Goal: Find specific page/section: Find specific page/section

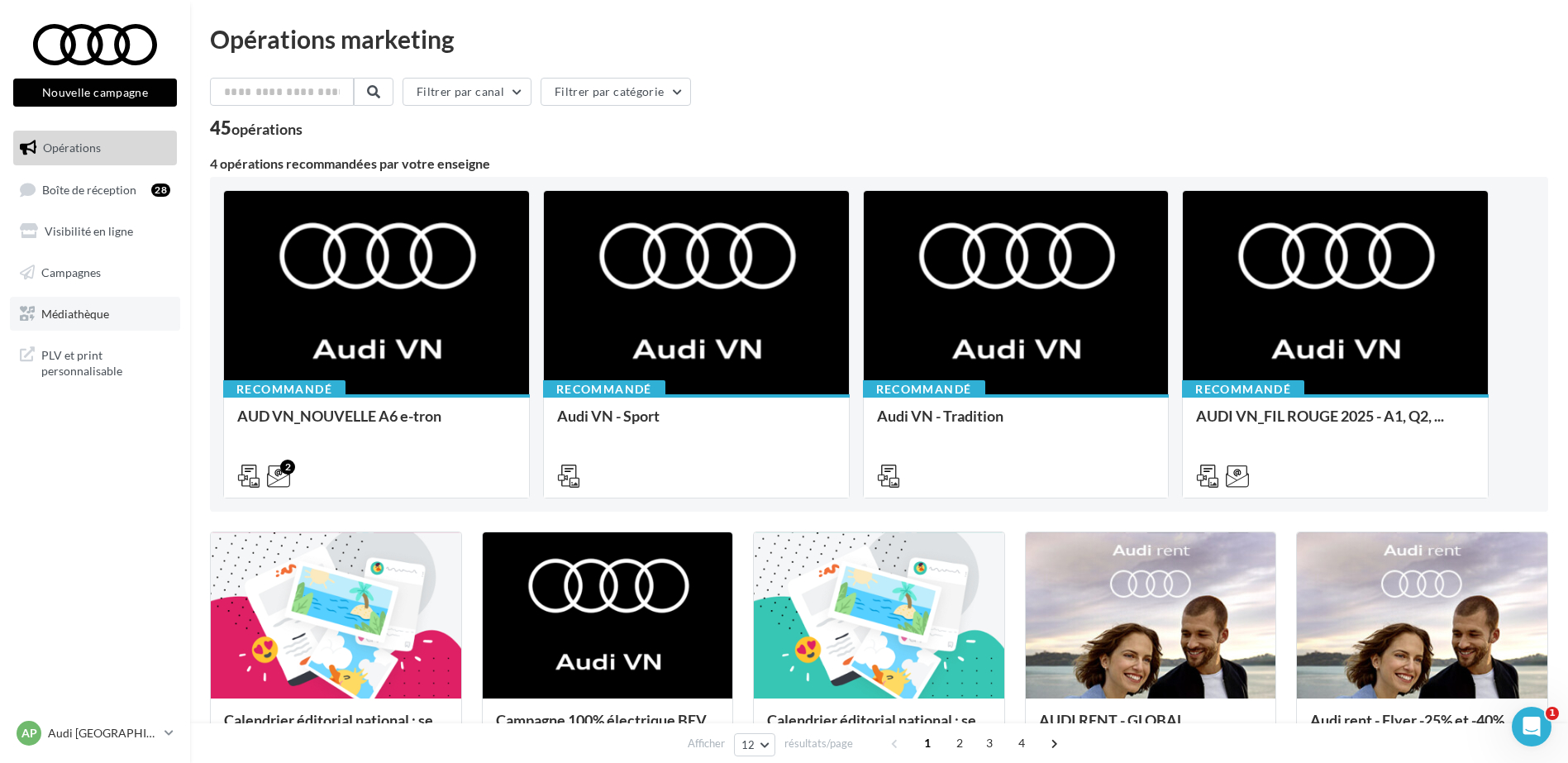
click at [106, 312] on span "Médiathèque" at bounding box center [75, 312] width 68 height 14
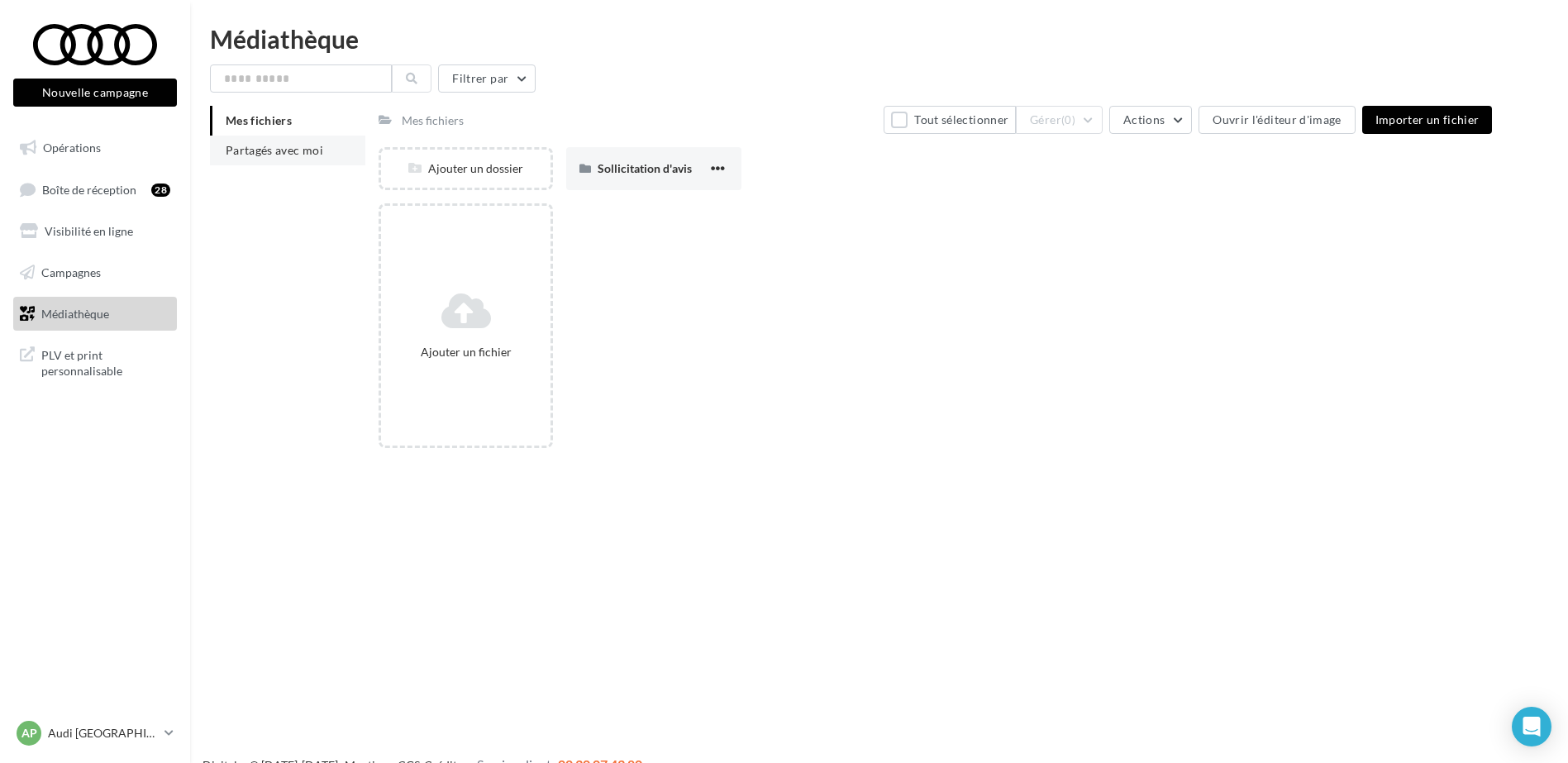
click at [285, 147] on span "Partagés avec moi" at bounding box center [274, 150] width 97 height 14
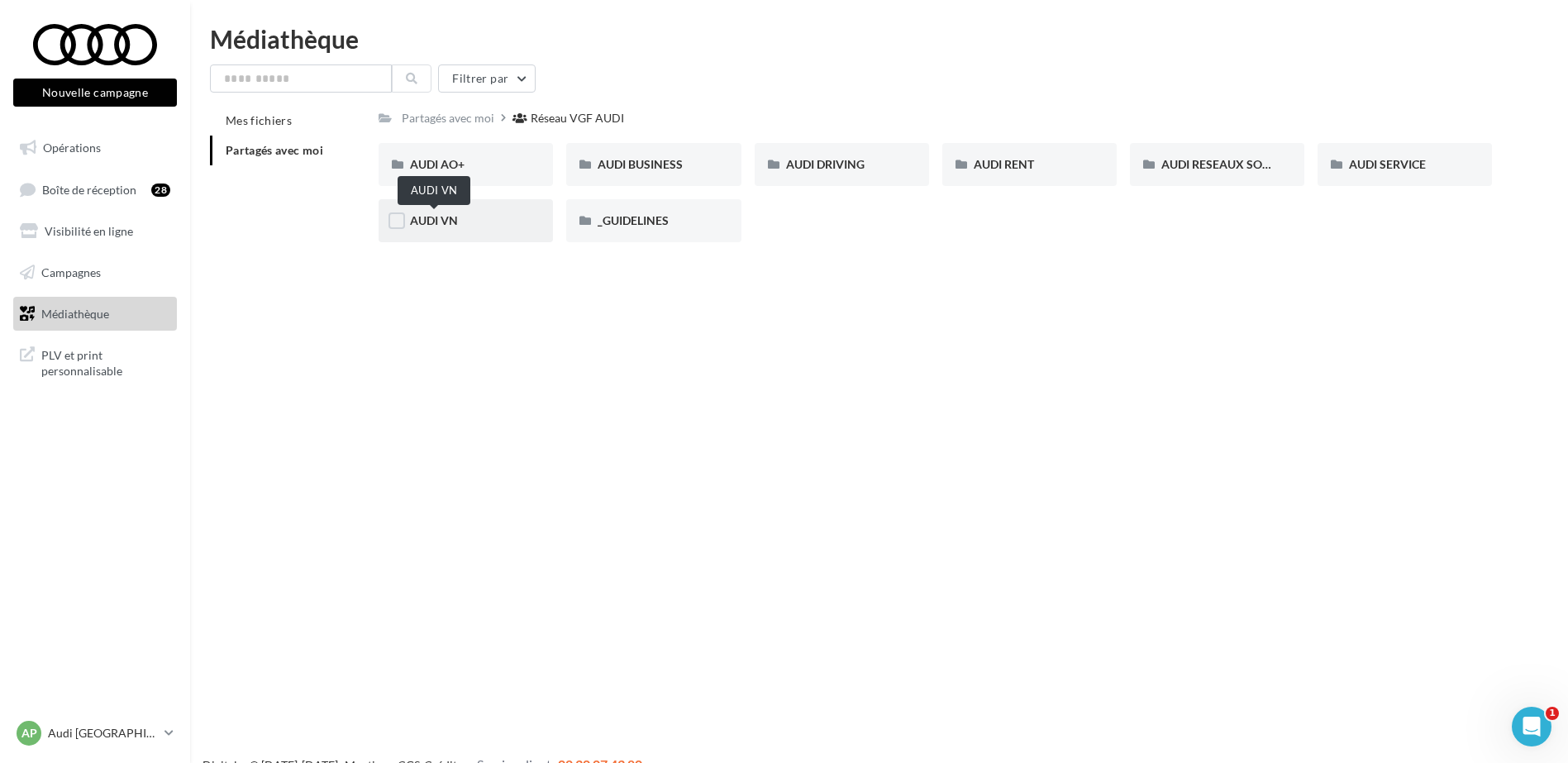
click at [451, 217] on span "AUDI VN" at bounding box center [433, 220] width 48 height 14
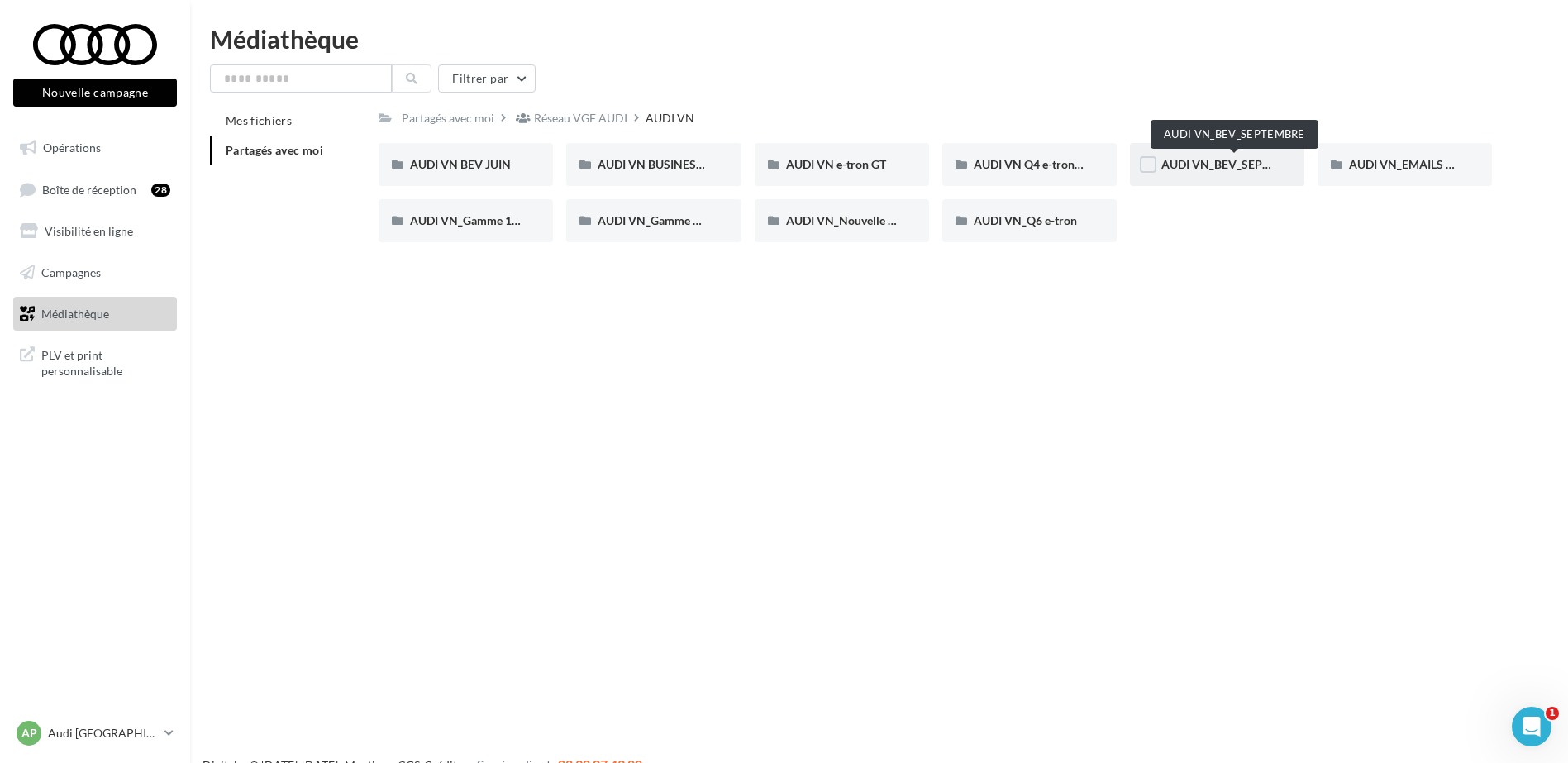
click at [1251, 157] on span "AUDI VN_BEV_SEPTEMBRE" at bounding box center [1234, 163] width 147 height 14
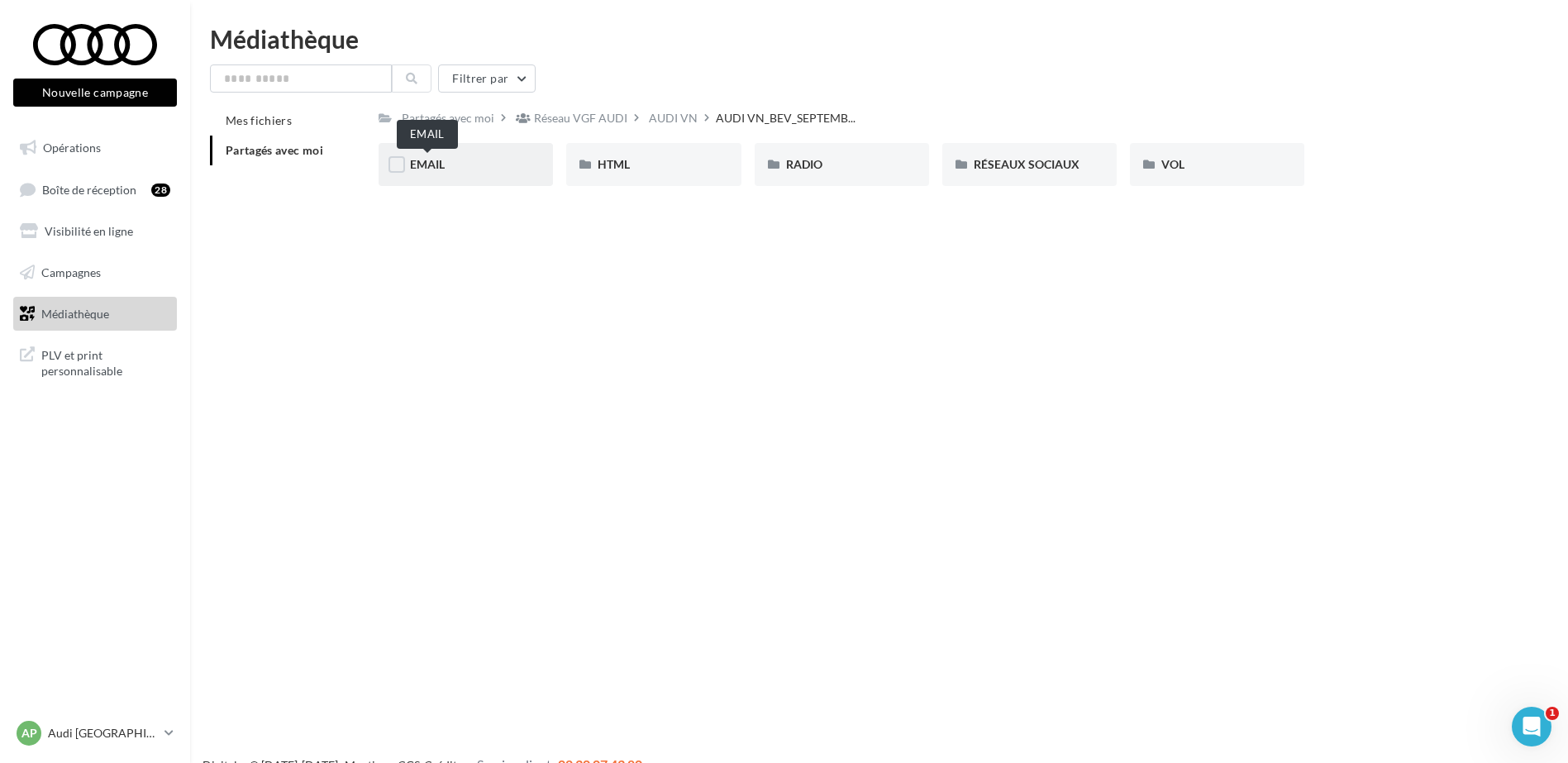
click at [444, 166] on span "EMAIL" at bounding box center [426, 163] width 34 height 14
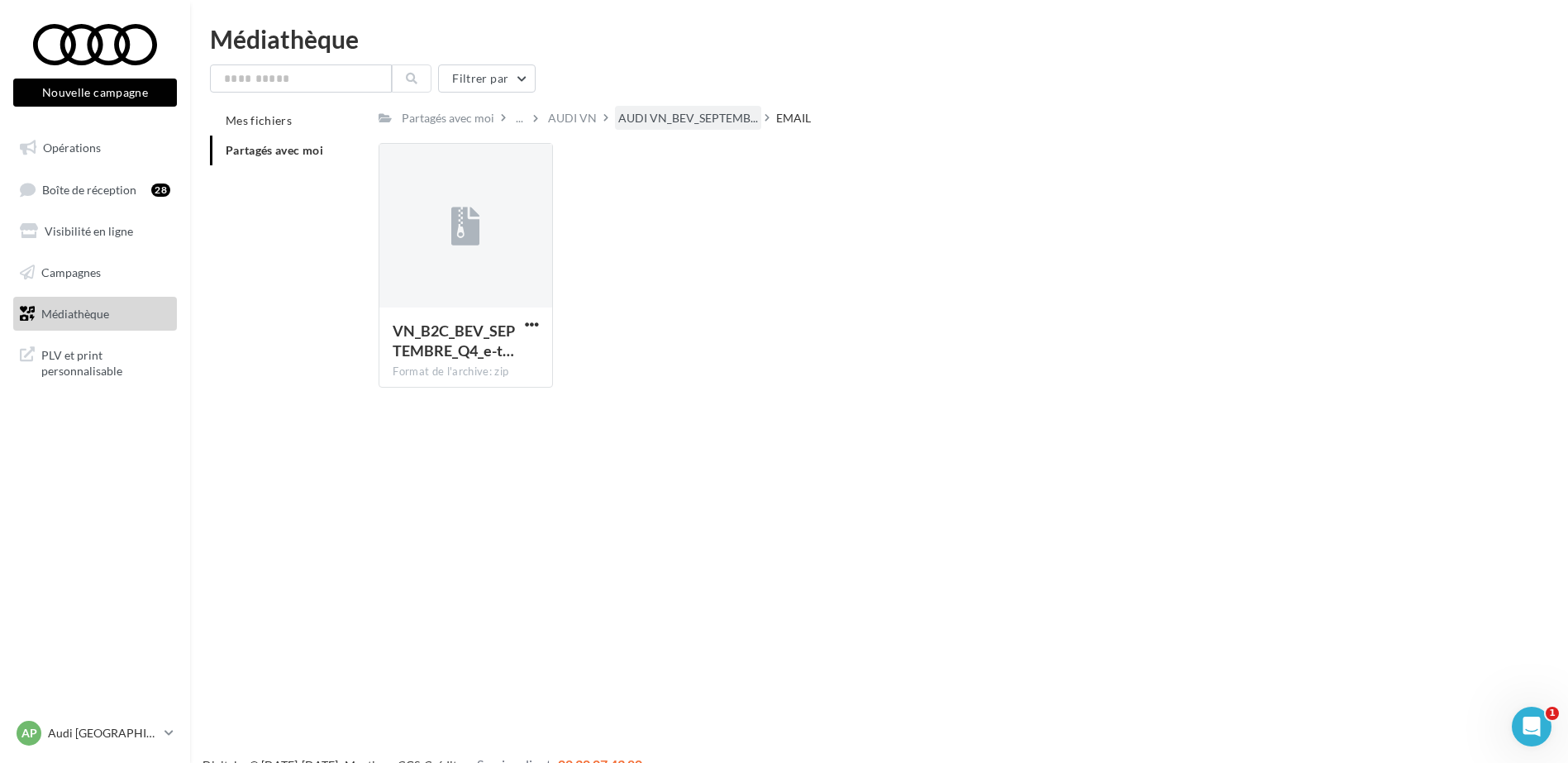
click at [649, 110] on span "AUDI VN_BEV_SEPTEMB..." at bounding box center [688, 118] width 140 height 17
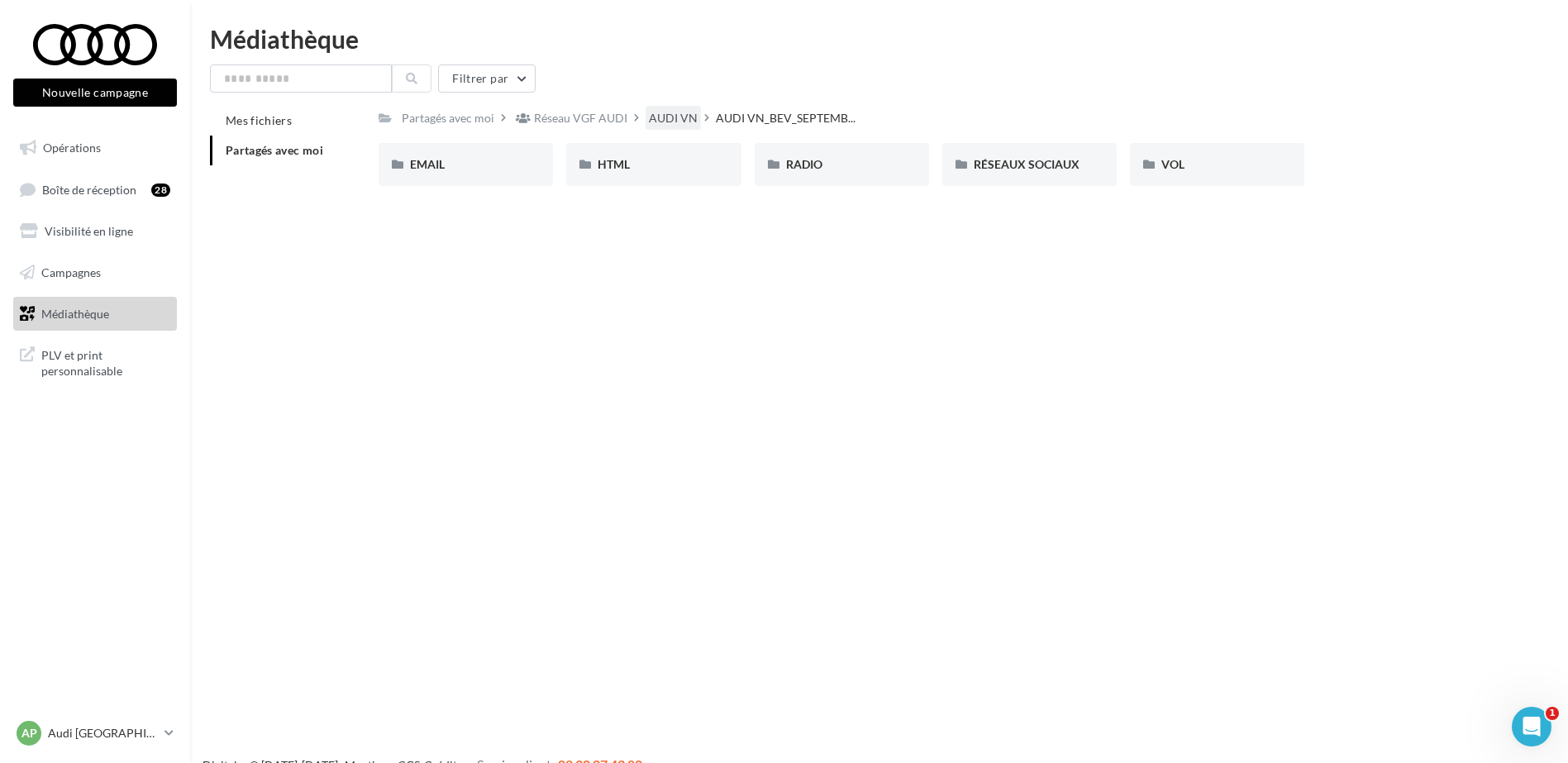
click at [674, 116] on div "AUDI VN" at bounding box center [673, 118] width 49 height 17
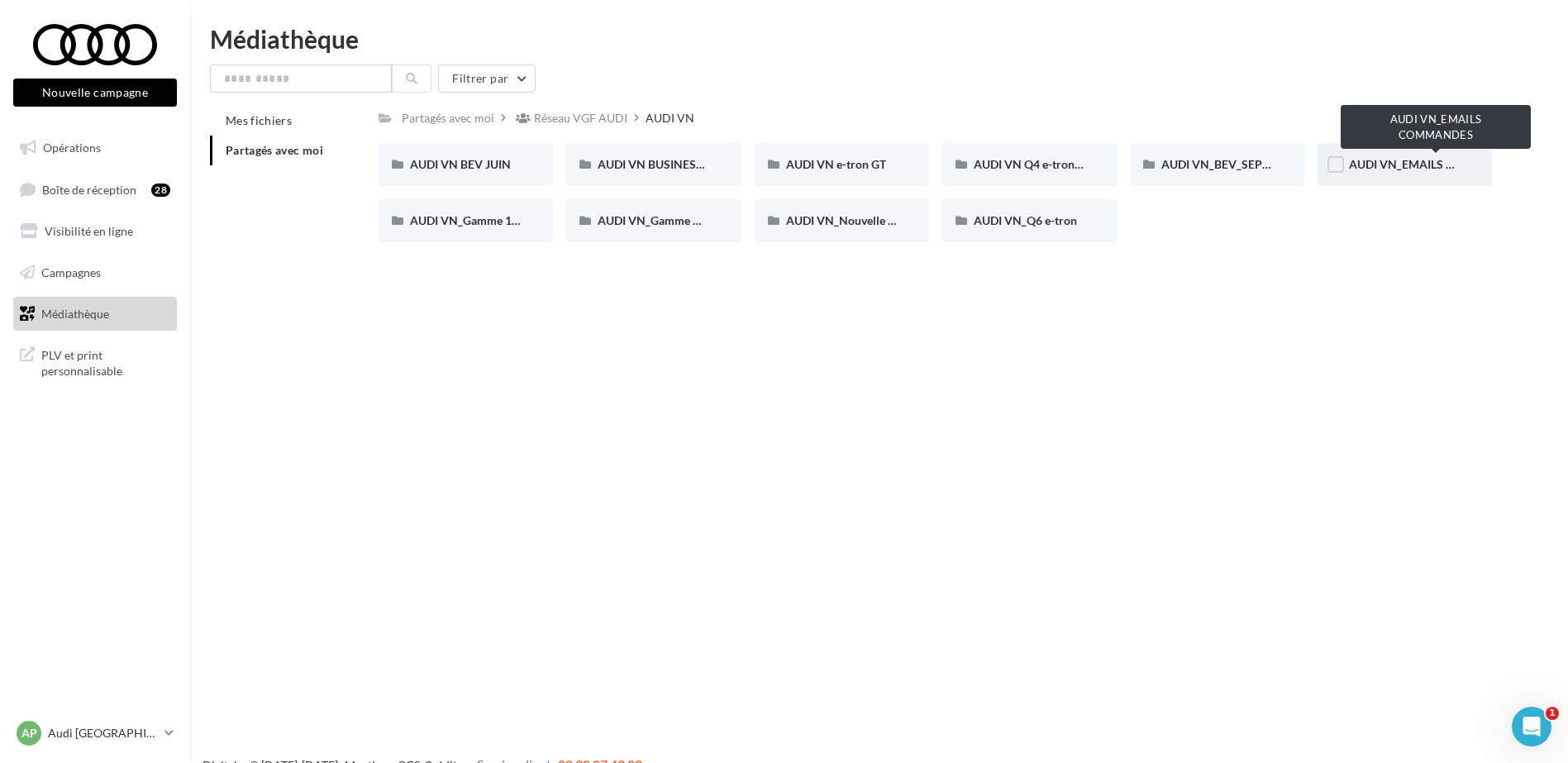
click at [1368, 165] on span "AUDI VN_EMAILS COMMANDES" at bounding box center [1435, 163] width 173 height 14
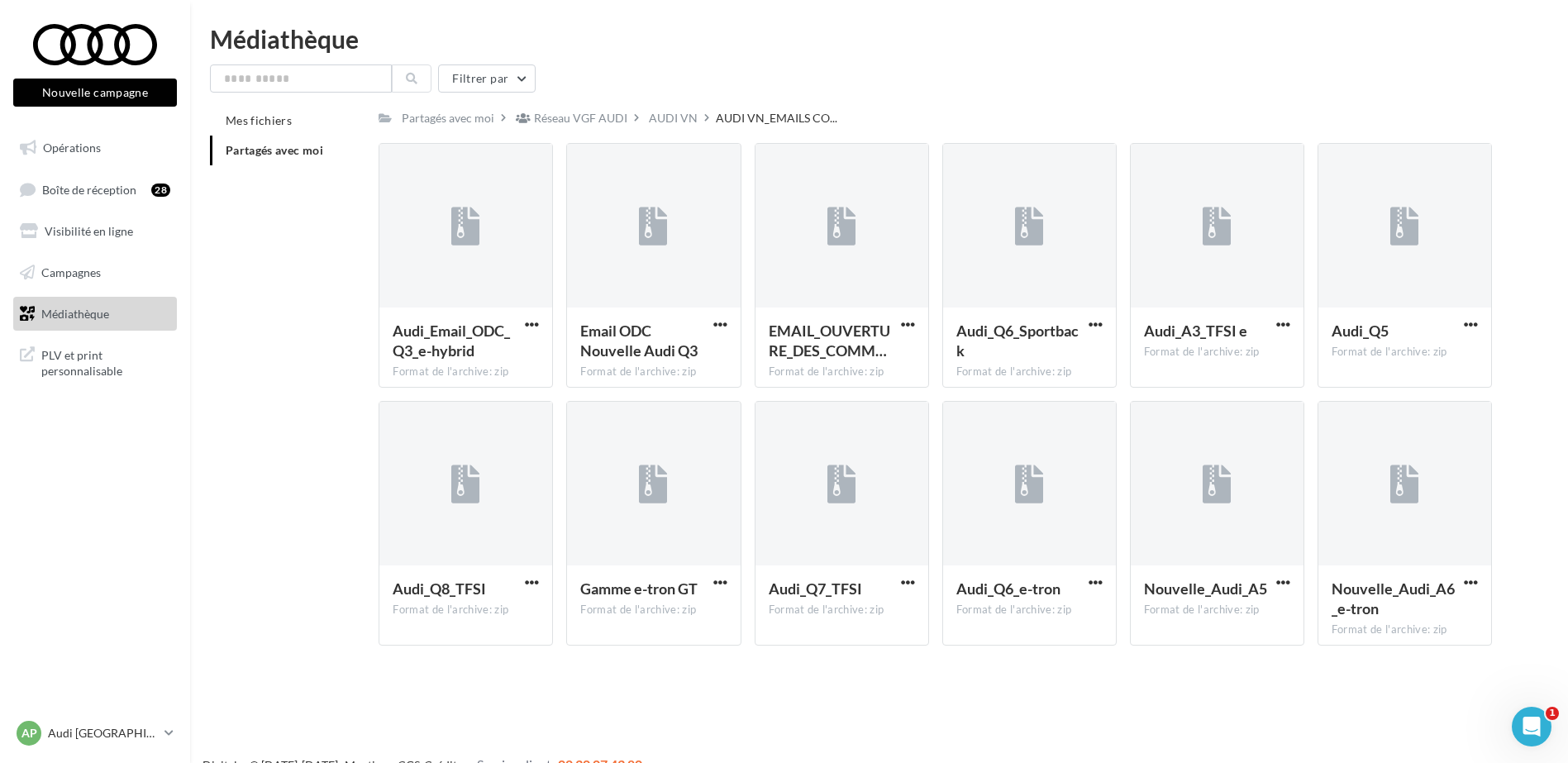
click at [1184, 18] on html "Nouvelle campagne Nouvelle campagne Opérations Boîte de réception 28 Visibilité…" at bounding box center [784, 381] width 1568 height 763
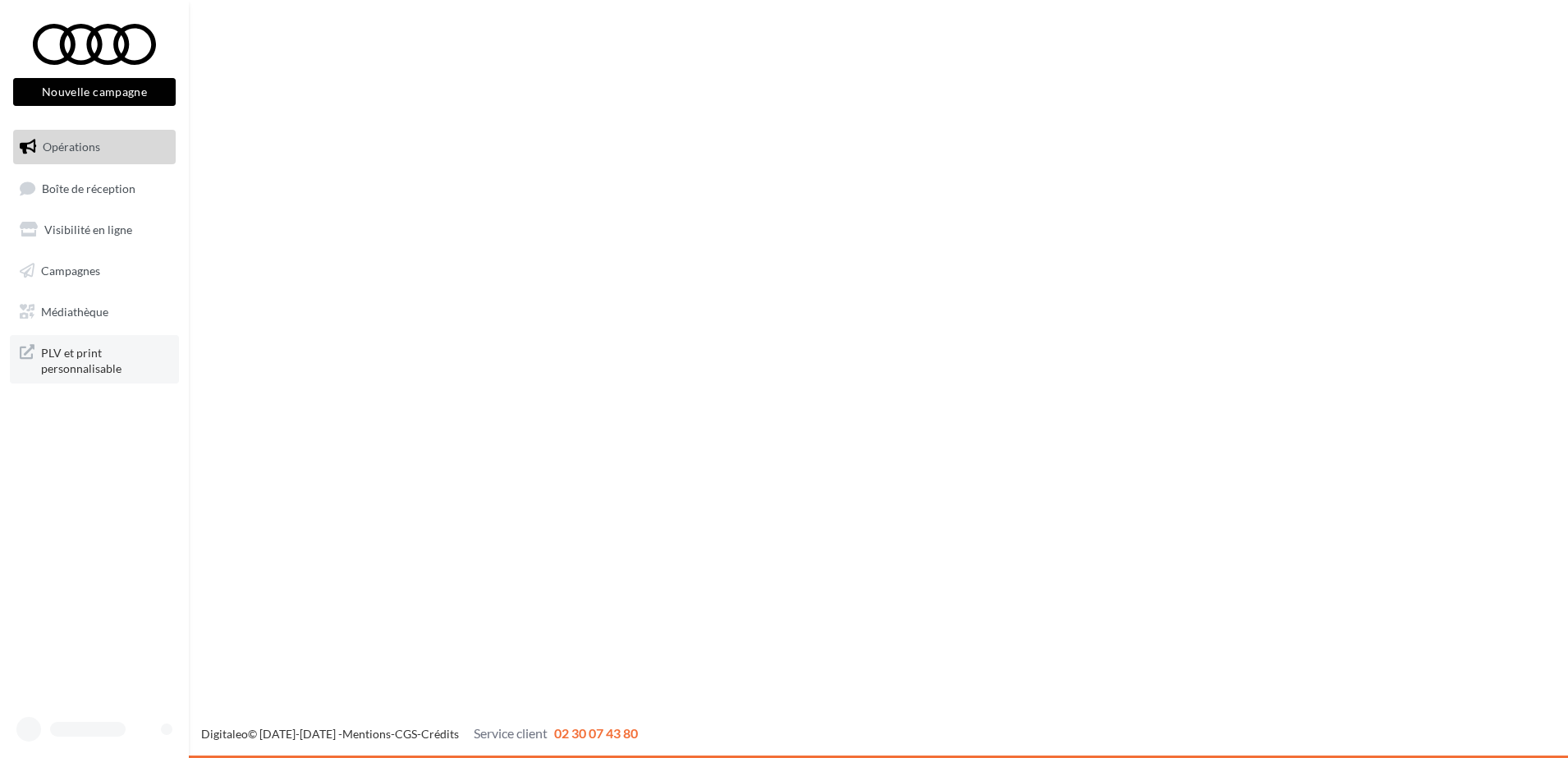
click at [93, 357] on span "PLV et print personnalisable" at bounding box center [105, 359] width 128 height 35
